Goal: Task Accomplishment & Management: Manage account settings

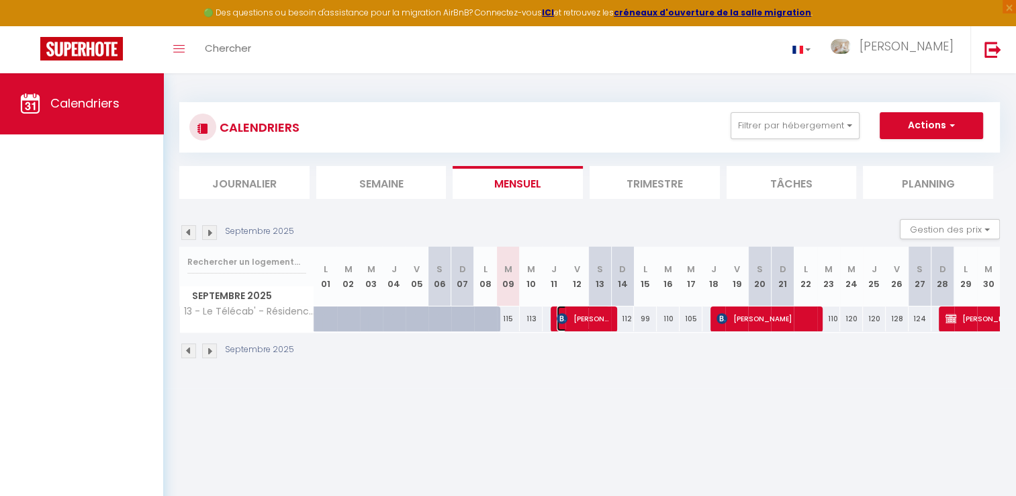
click at [576, 318] on span "[PERSON_NAME]" at bounding box center [583, 319] width 53 height 26
select select "OK"
select select "0"
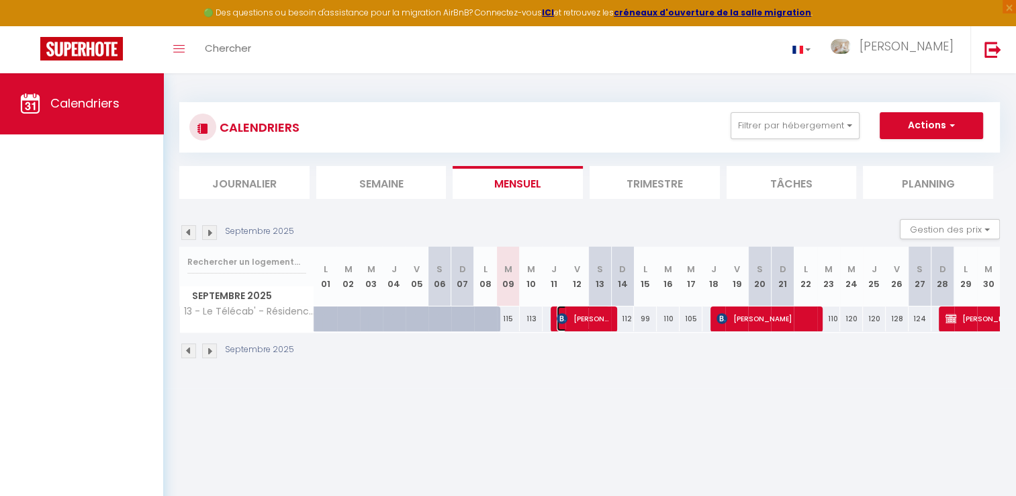
select select "1"
select select
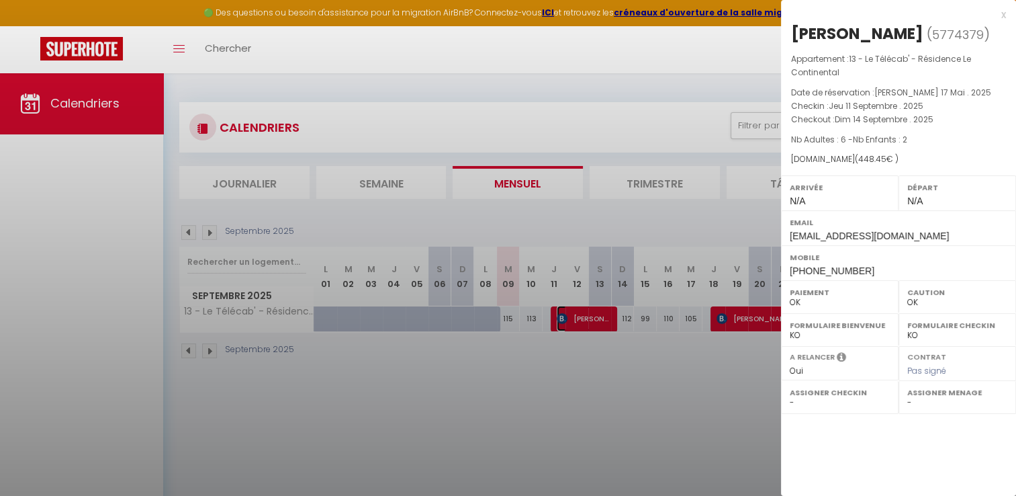
select select "8072"
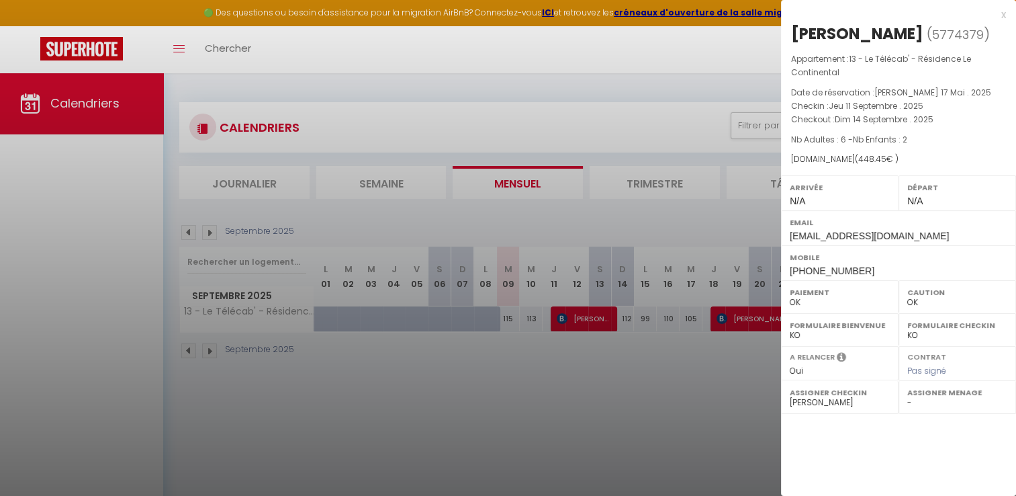
click at [576, 318] on div at bounding box center [508, 248] width 1016 height 496
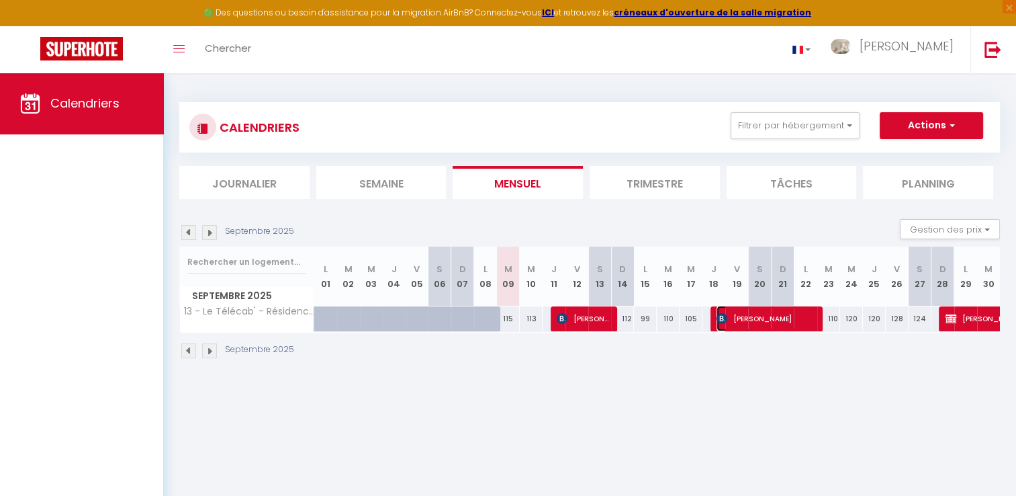
click at [743, 316] on span "[PERSON_NAME]" at bounding box center [766, 319] width 99 height 26
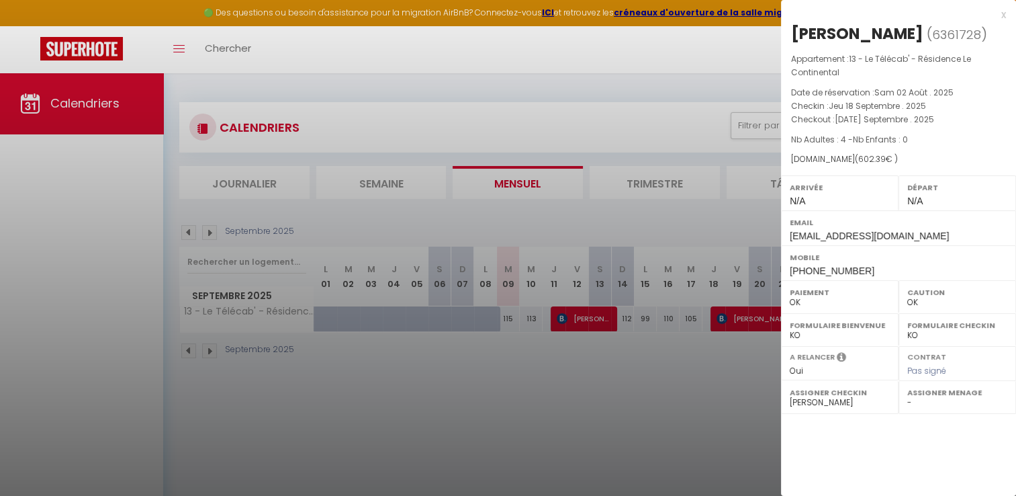
click at [724, 352] on div at bounding box center [508, 248] width 1016 height 496
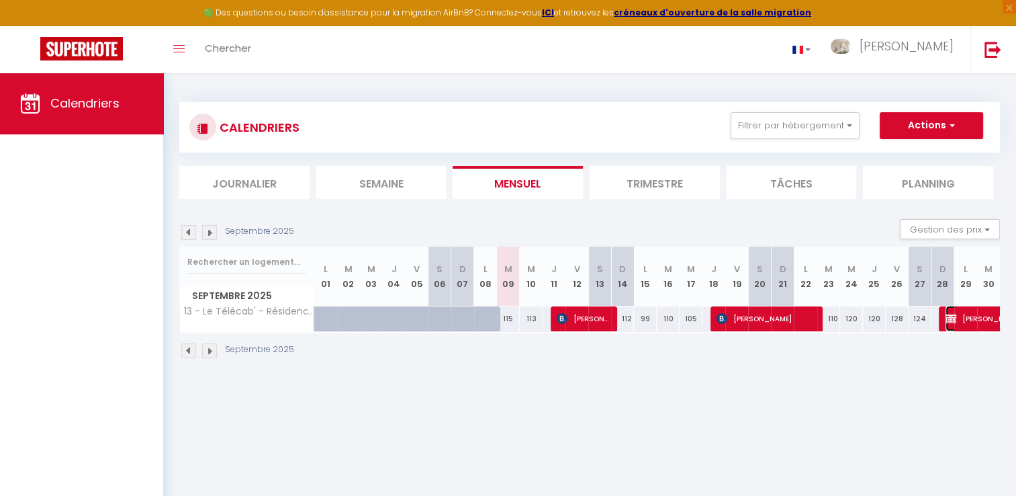
select select "KO"
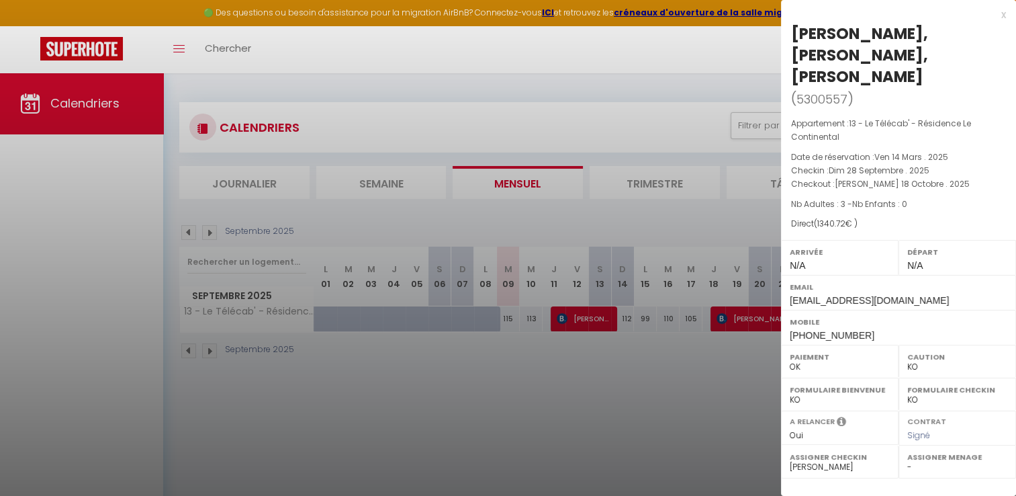
click at [682, 375] on div at bounding box center [508, 248] width 1016 height 496
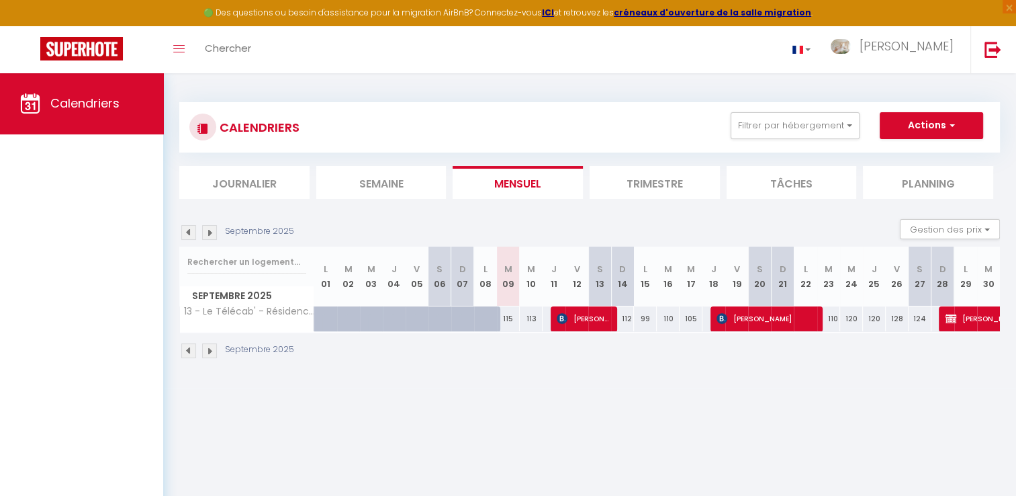
click at [207, 349] on img at bounding box center [209, 350] width 15 height 15
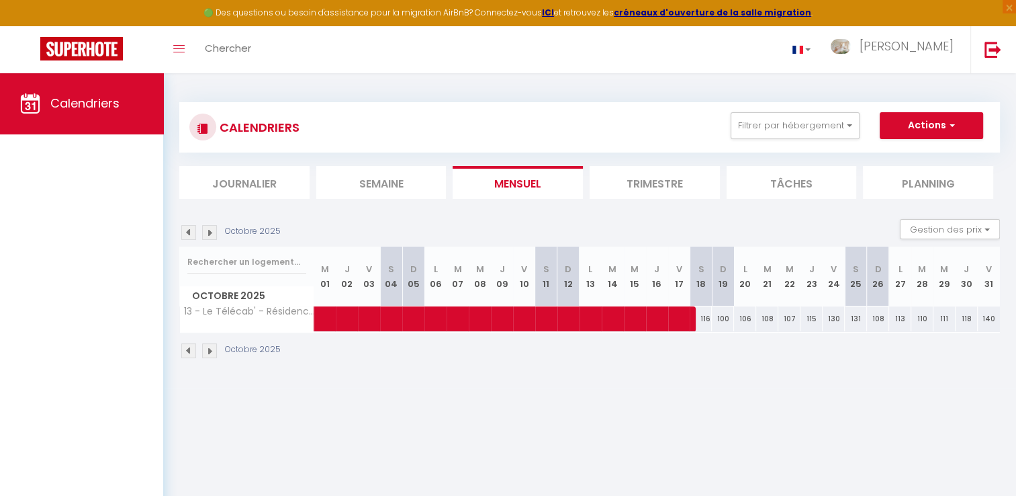
click at [188, 351] on img at bounding box center [188, 350] width 15 height 15
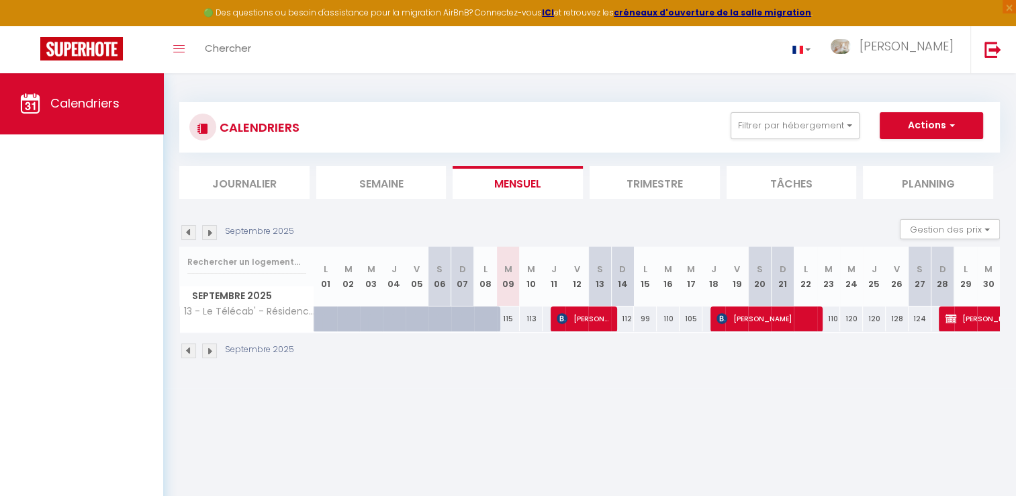
click at [188, 351] on img at bounding box center [188, 350] width 15 height 15
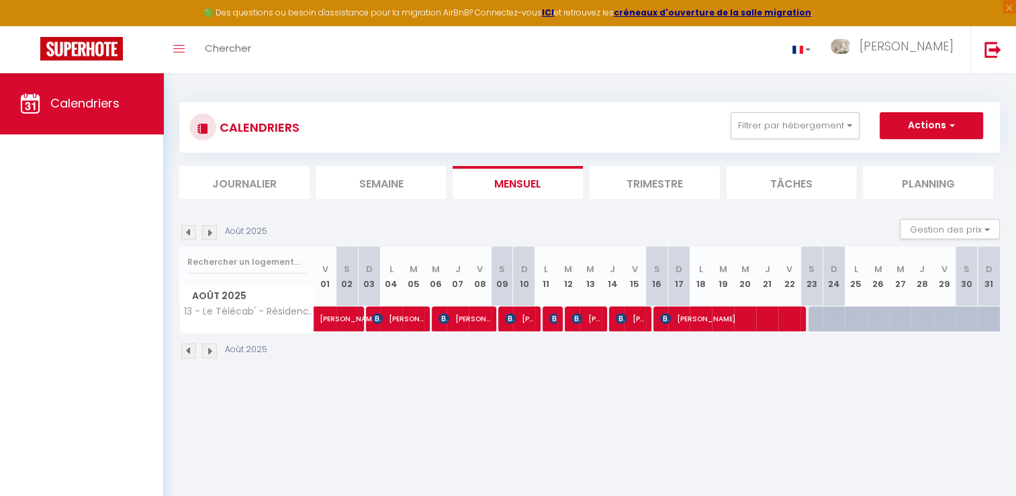
click at [212, 352] on img at bounding box center [209, 350] width 15 height 15
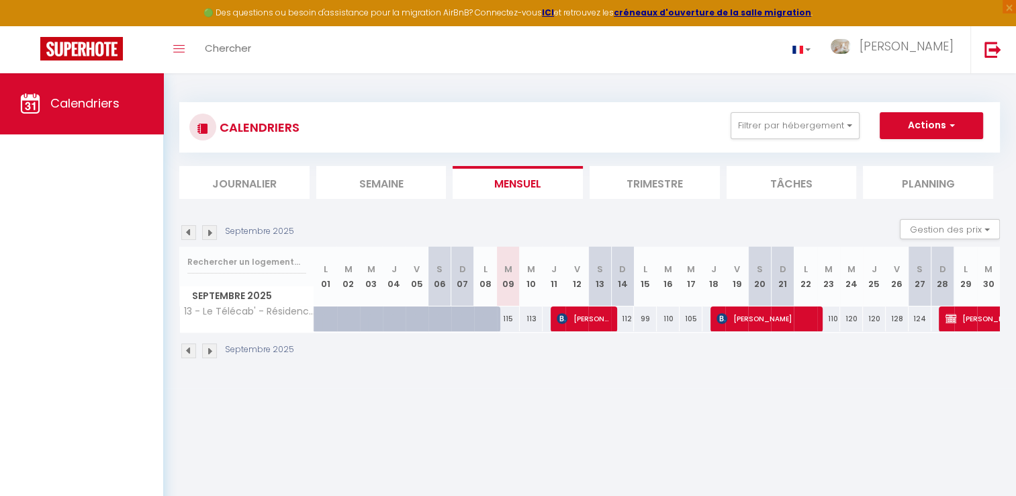
click at [212, 352] on img at bounding box center [209, 350] width 15 height 15
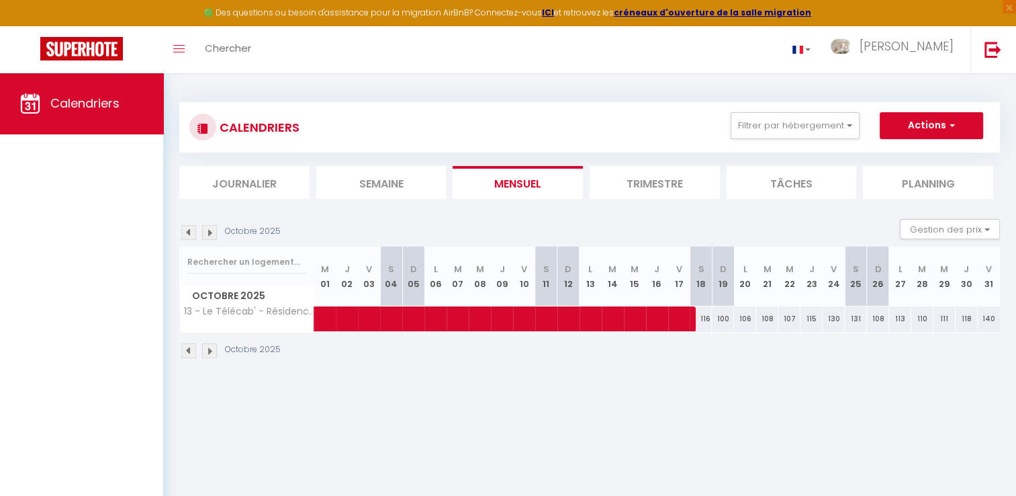
click at [212, 352] on img at bounding box center [209, 350] width 15 height 15
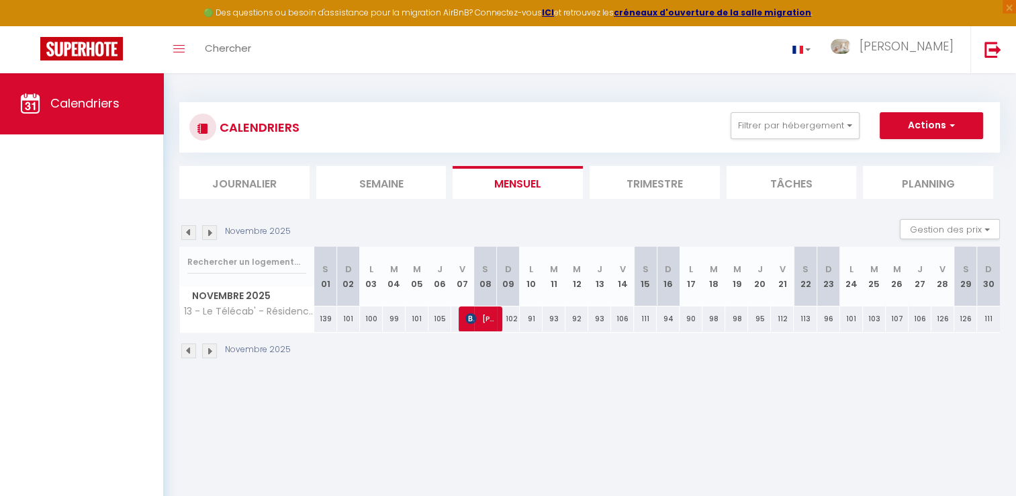
click at [212, 352] on img at bounding box center [209, 350] width 15 height 15
